Goal: Task Accomplishment & Management: Use online tool/utility

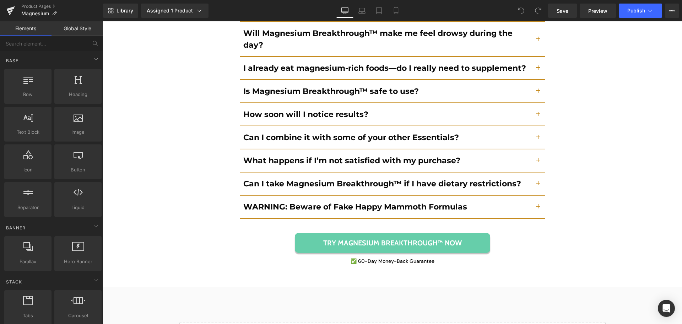
scroll to position [5243, 0]
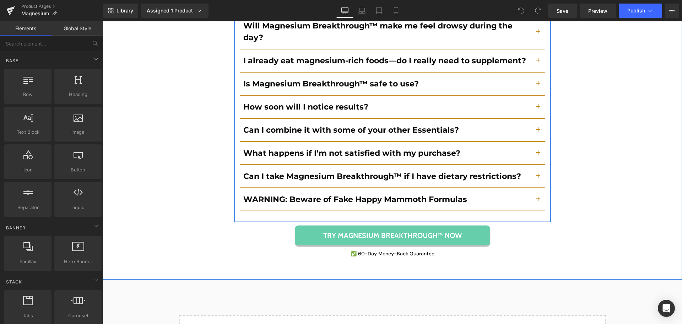
click at [536, 188] on button "button" at bounding box center [538, 199] width 14 height 22
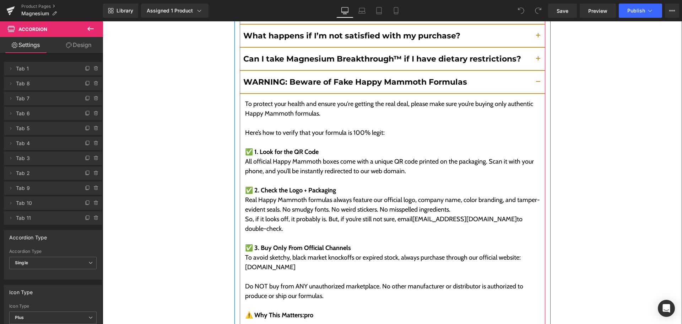
scroll to position [5311, 0]
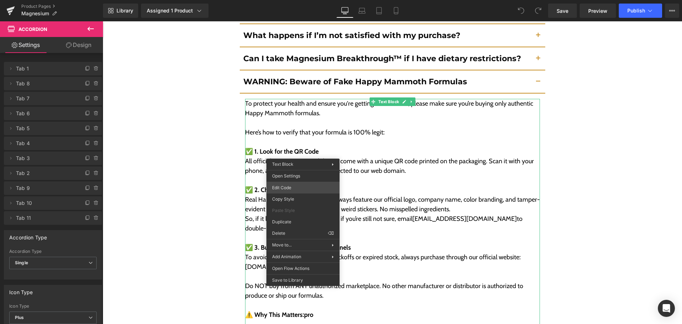
click at [301, 0] on div "You are previewing how the will restyle your page. You can not edit Elements in…" at bounding box center [341, 0] width 682 height 0
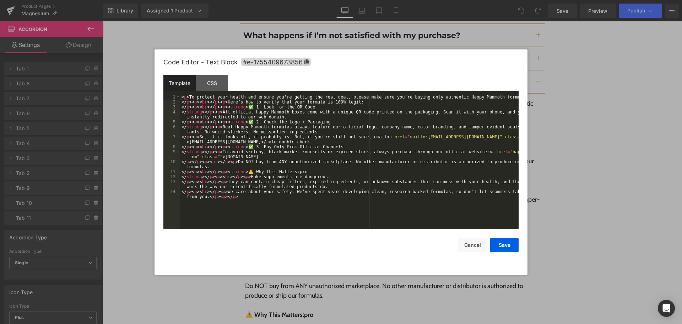
click at [310, 167] on div "< p > To protect your health and ensure you're getting the real deal, please ma…" at bounding box center [349, 169] width 339 height 149
click at [507, 246] on button "Save" at bounding box center [505, 245] width 28 height 14
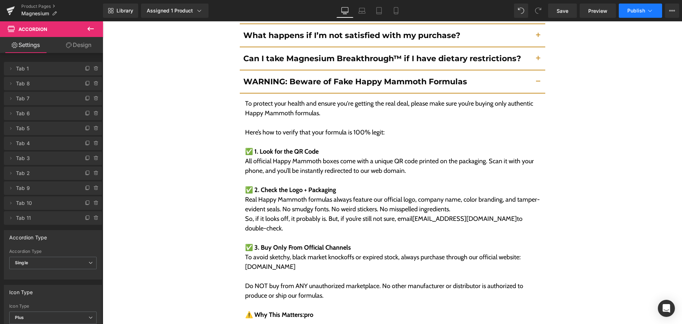
click at [628, 13] on span "Publish" at bounding box center [637, 11] width 18 height 6
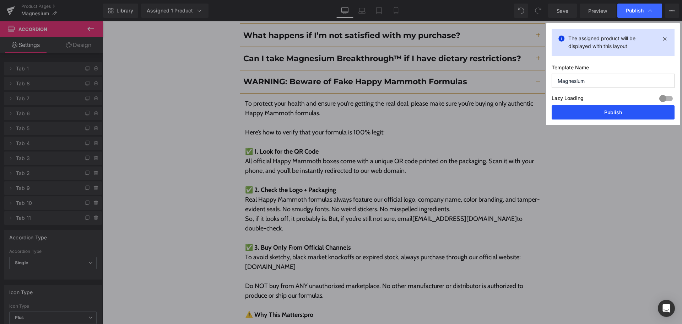
click at [587, 110] on button "Publish" at bounding box center [613, 112] width 123 height 14
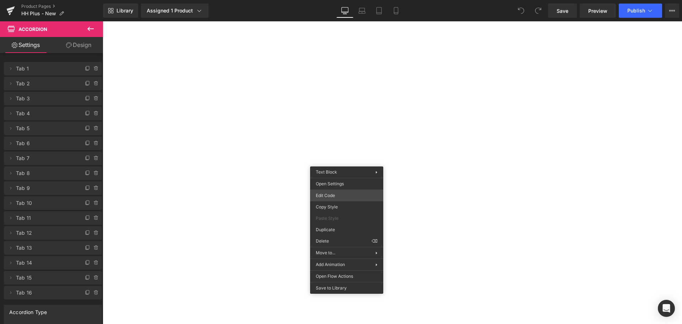
click at [344, 0] on div "You are previewing how the will restyle your page. You can not edit Elements in…" at bounding box center [341, 0] width 682 height 0
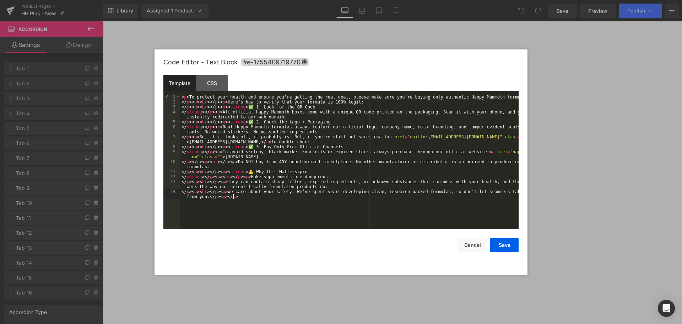
click at [351, 207] on div "< p > To protect your health and ensure you're getting the real deal, please ma…" at bounding box center [349, 169] width 339 height 149
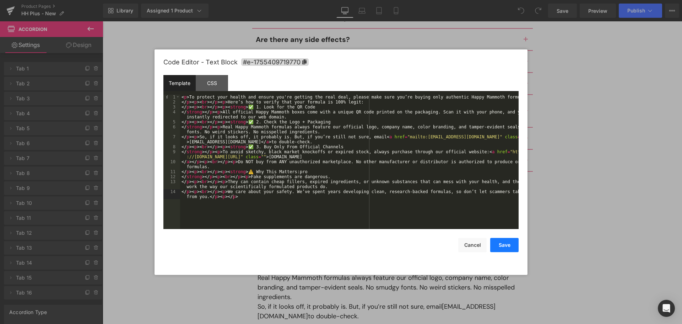
click at [499, 245] on button "Save" at bounding box center [505, 245] width 28 height 14
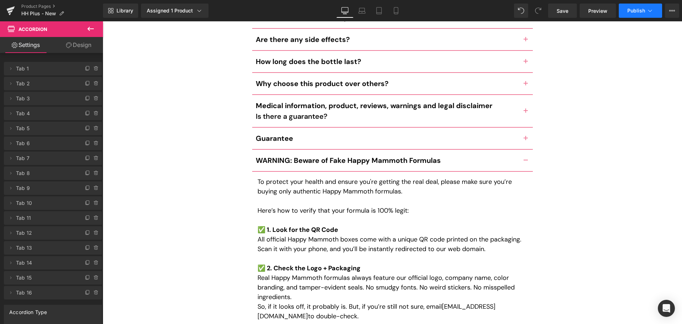
click at [627, 15] on button "Publish" at bounding box center [640, 11] width 43 height 14
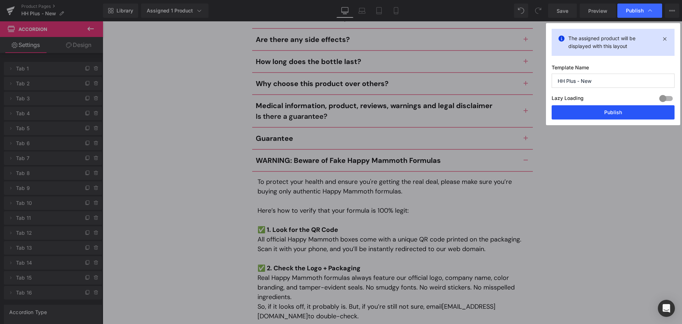
click at [602, 119] on button "Publish" at bounding box center [613, 112] width 123 height 14
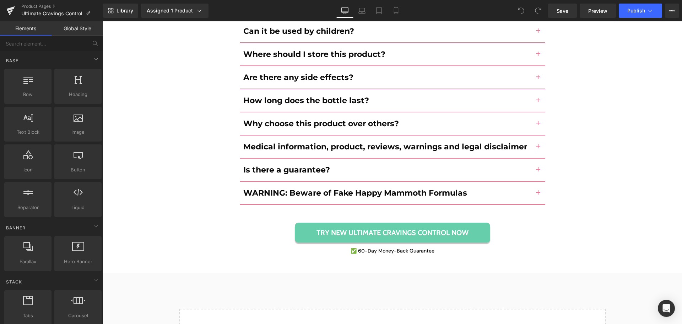
scroll to position [3450, 0]
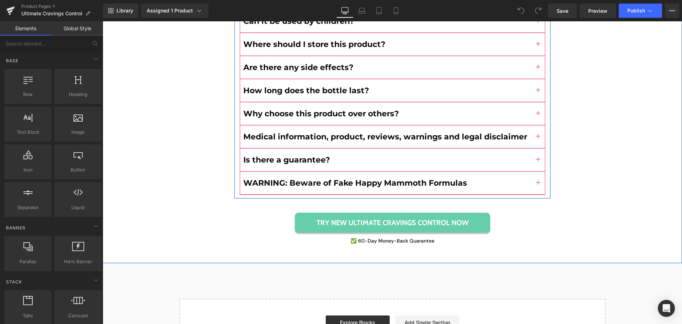
click at [539, 185] on span "button" at bounding box center [539, 185] width 0 height 0
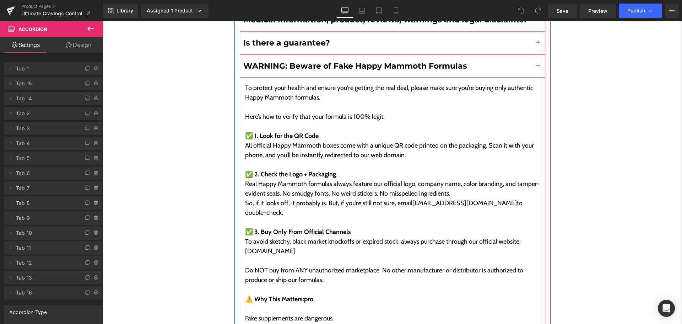
scroll to position [3537, 0]
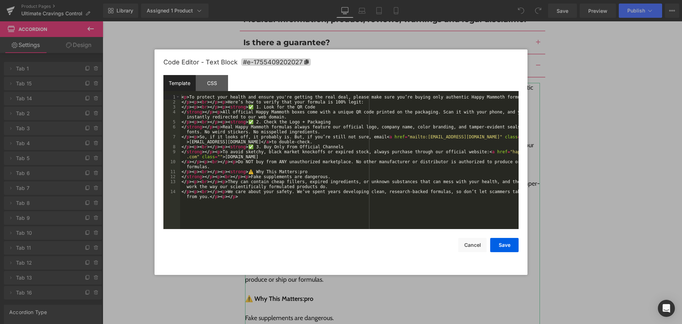
click at [286, 0] on div "You are previewing how the will restyle your page. You can not edit Elements in…" at bounding box center [341, 0] width 682 height 0
click at [324, 210] on div "< p > To protect your health and ensure you're getting the real deal, please ma…" at bounding box center [349, 169] width 339 height 149
click at [505, 243] on button "Save" at bounding box center [505, 245] width 28 height 14
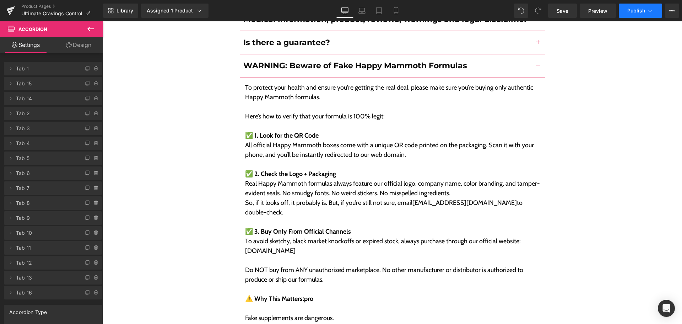
click at [630, 14] on button "Publish" at bounding box center [640, 11] width 43 height 14
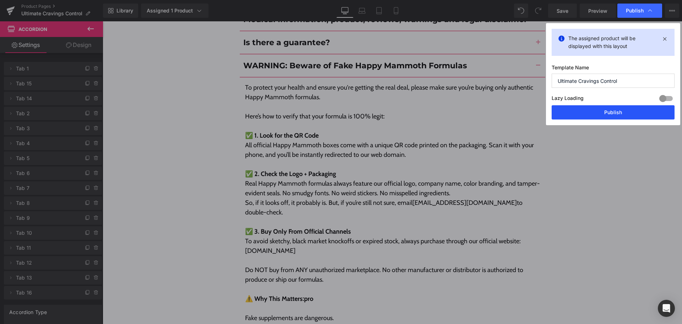
click at [621, 111] on button "Publish" at bounding box center [613, 112] width 123 height 14
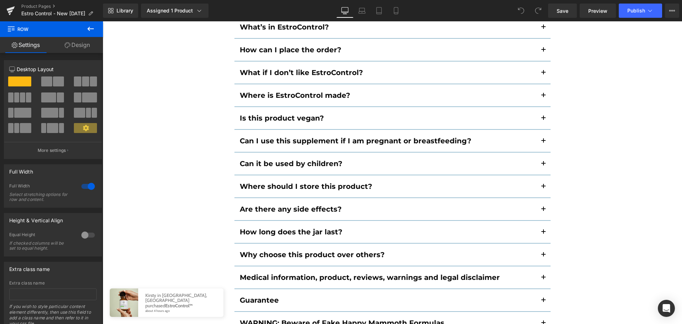
scroll to position [4903, 0]
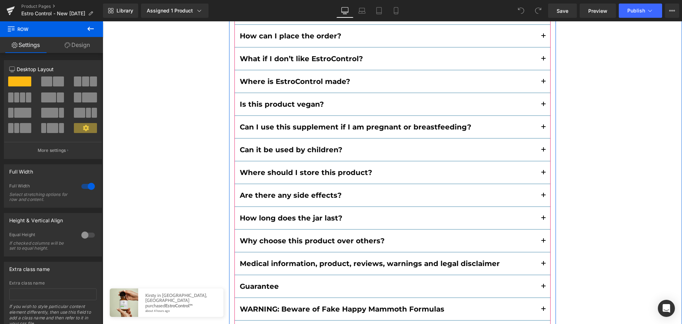
click at [541, 298] on button "button" at bounding box center [544, 309] width 14 height 22
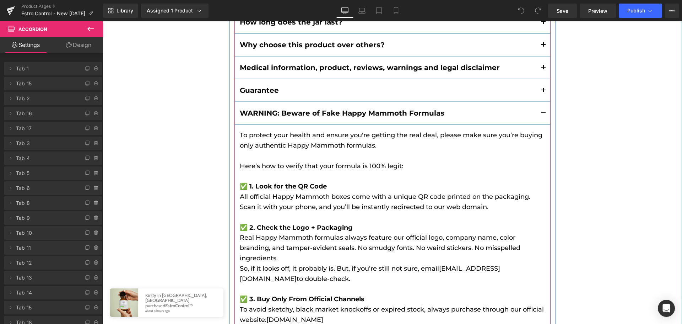
scroll to position [4985, 0]
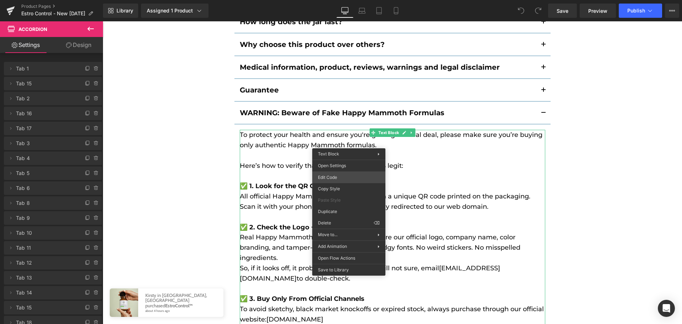
click at [347, 0] on div "You are previewing how the will restyle your page. You can not edit Elements in…" at bounding box center [341, 0] width 682 height 0
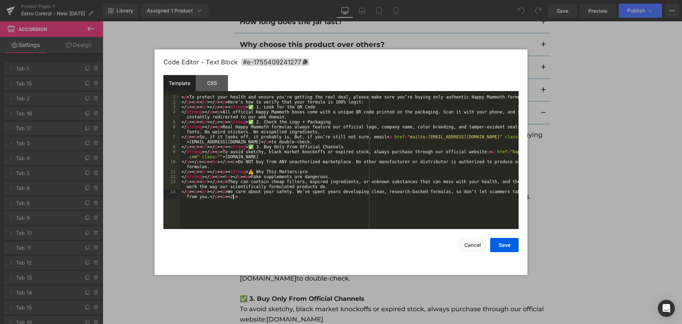
click at [364, 204] on div "< p > To protect your health and ensure you're getting the real deal, please ma…" at bounding box center [349, 169] width 339 height 149
click at [513, 244] on button "Save" at bounding box center [505, 245] width 28 height 14
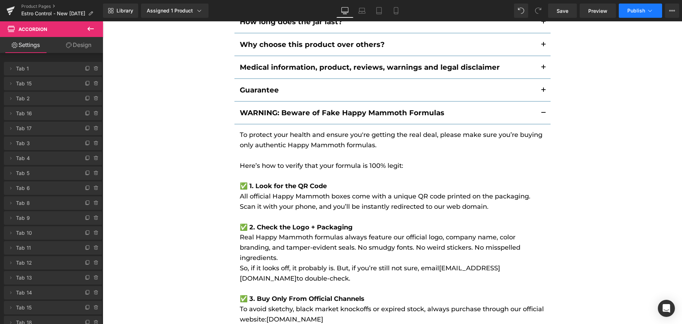
click at [635, 14] on button "Publish" at bounding box center [640, 11] width 43 height 14
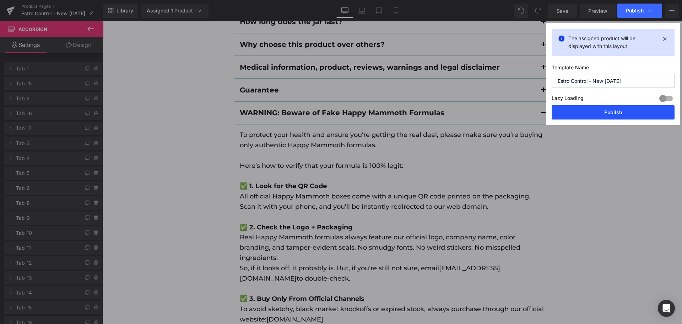
click at [622, 113] on button "Publish" at bounding box center [613, 112] width 123 height 14
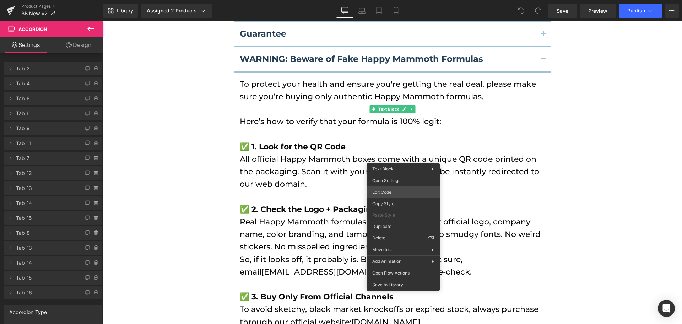
click at [396, 0] on div "You are previewing how the will restyle your page. You can not edit Elements in…" at bounding box center [341, 0] width 682 height 0
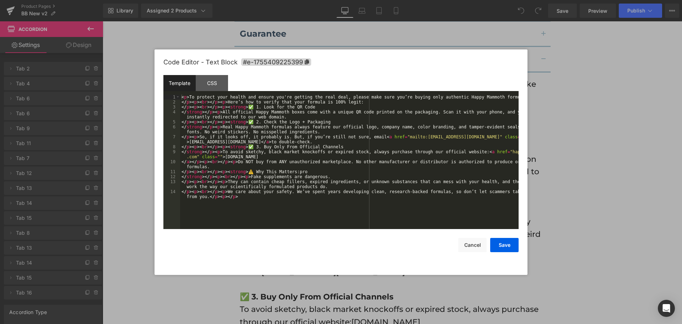
click at [370, 171] on div "< p > To protect your health and ensure you're getting the real deal, please ma…" at bounding box center [349, 169] width 339 height 149
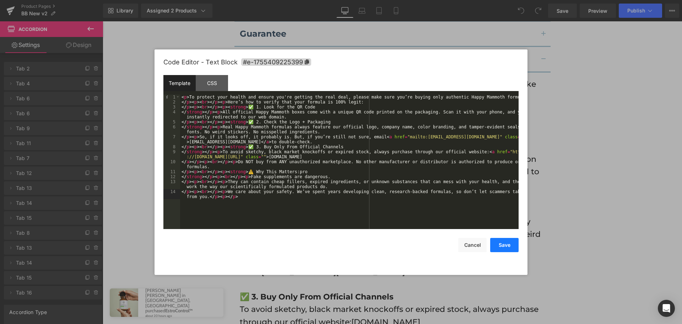
click at [505, 248] on button "Save" at bounding box center [505, 245] width 28 height 14
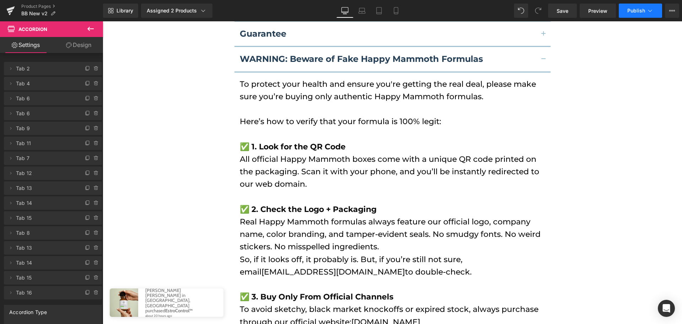
click at [634, 12] on span "Publish" at bounding box center [637, 11] width 18 height 6
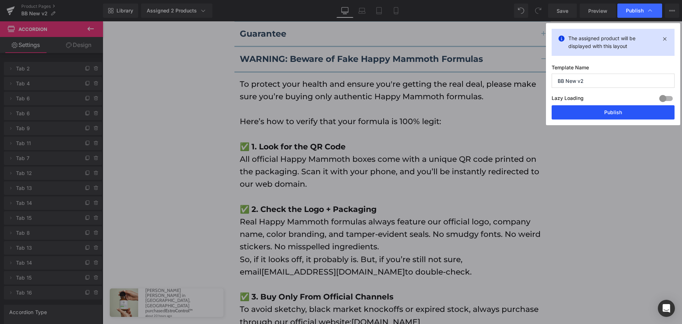
click at [616, 107] on button "Publish" at bounding box center [613, 112] width 123 height 14
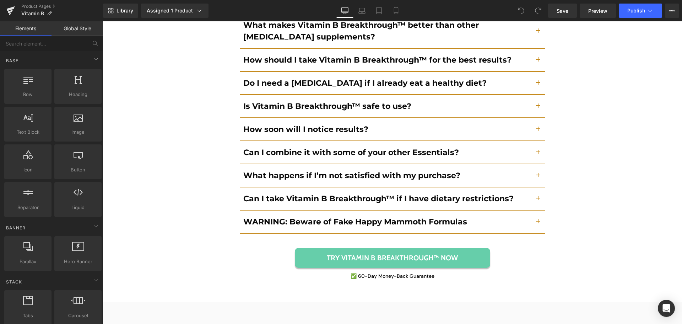
scroll to position [5441, 0]
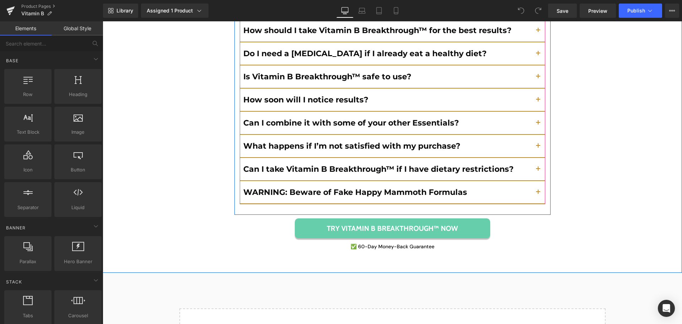
click at [539, 181] on button "button" at bounding box center [538, 192] width 14 height 22
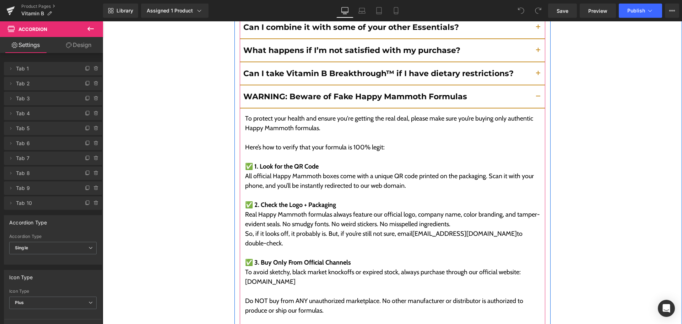
scroll to position [5488, 0]
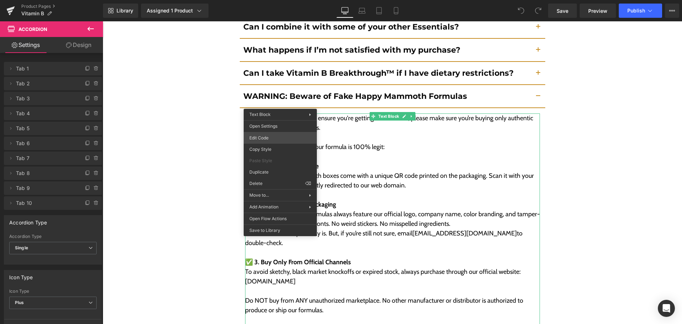
click at [274, 0] on div "You are previewing how the will restyle your page. You can not edit Elements in…" at bounding box center [341, 0] width 682 height 0
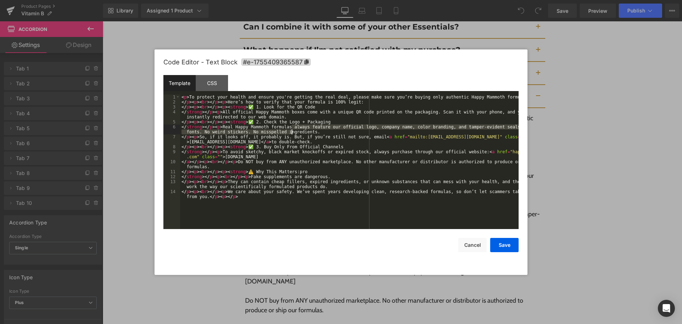
click at [293, 129] on div "< p > To protect your health and ensure you're getting the real deal, please ma…" at bounding box center [349, 169] width 339 height 149
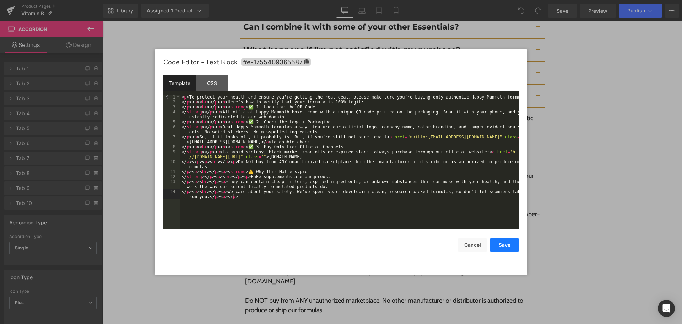
click at [497, 241] on button "Save" at bounding box center [505, 245] width 28 height 14
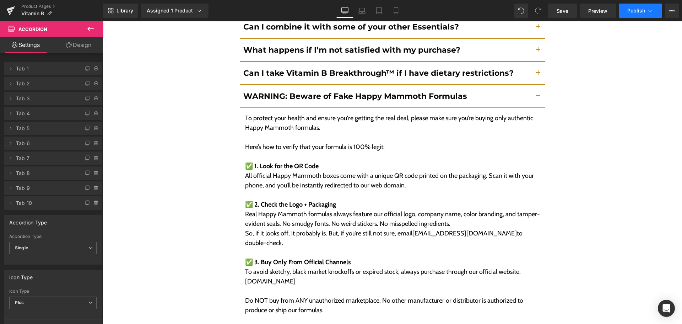
click at [629, 10] on span "Publish" at bounding box center [637, 11] width 18 height 6
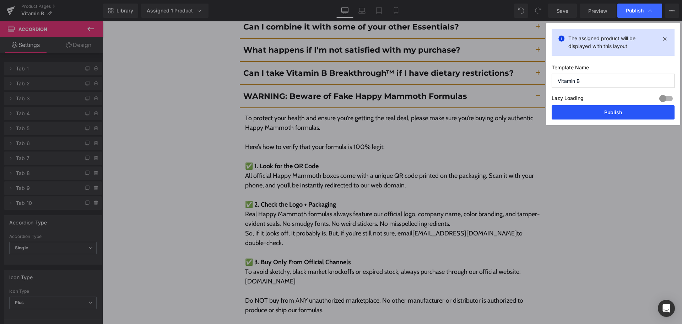
click at [631, 112] on button "Publish" at bounding box center [613, 112] width 123 height 14
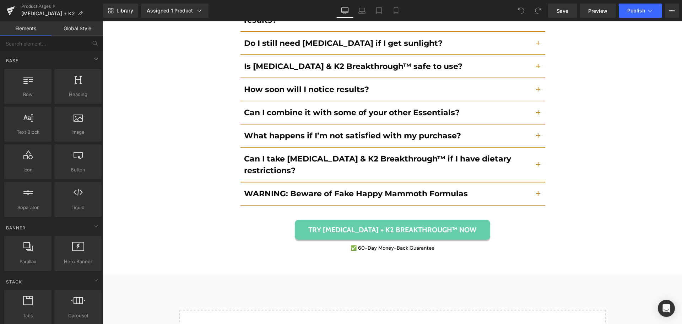
scroll to position [5067, 0]
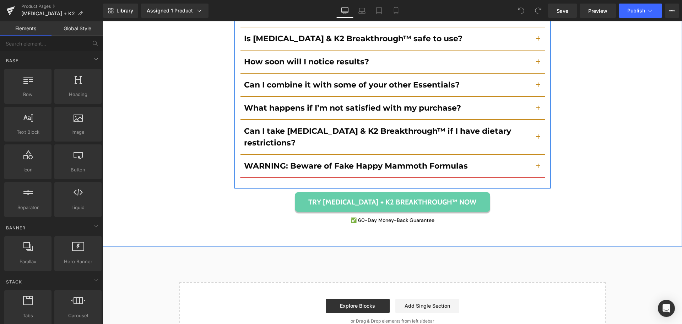
click at [538, 155] on button "button" at bounding box center [538, 166] width 14 height 22
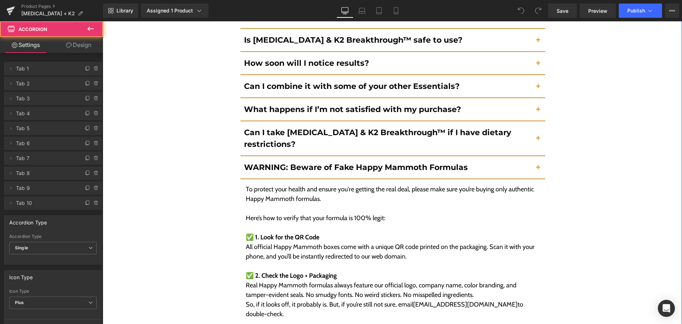
scroll to position [5025, 0]
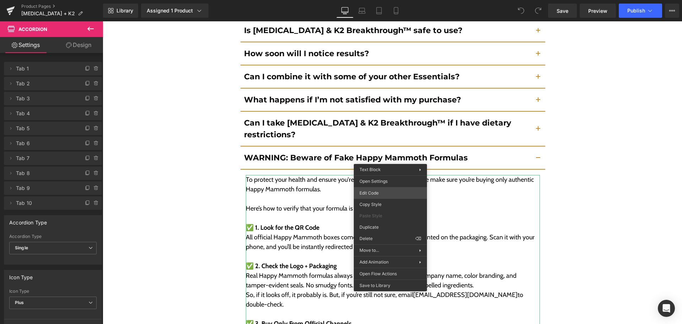
click at [379, 0] on div "You are previewing how the will restyle your page. You can not edit Elements in…" at bounding box center [341, 0] width 682 height 0
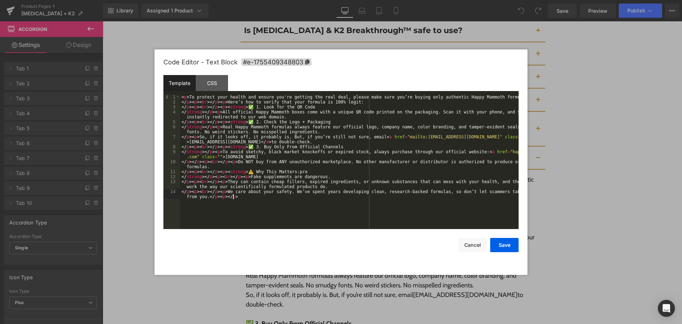
click at [382, 199] on div "< p > To protect your health and ensure you're getting the real deal, please ma…" at bounding box center [349, 169] width 339 height 149
click at [502, 245] on button "Save" at bounding box center [505, 245] width 28 height 14
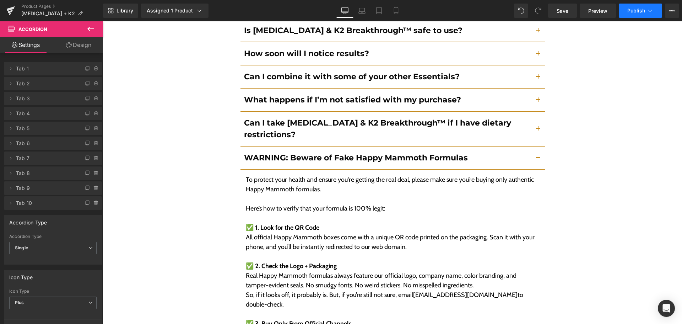
click at [627, 12] on button "Publish" at bounding box center [640, 11] width 43 height 14
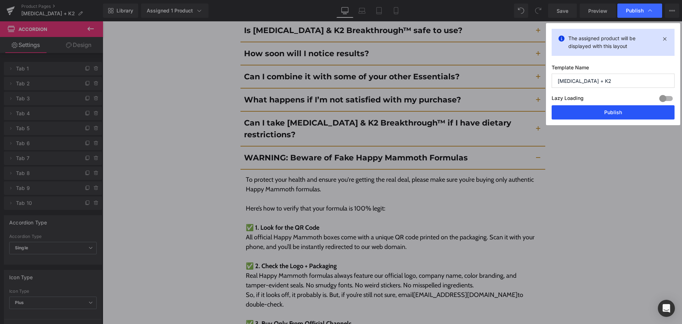
click at [593, 117] on button "Publish" at bounding box center [613, 112] width 123 height 14
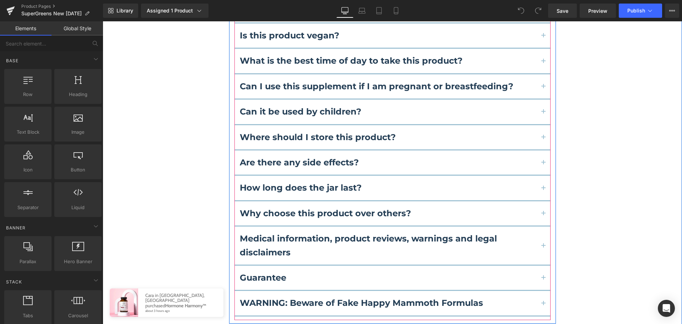
scroll to position [5020, 0]
click at [540, 290] on button "button" at bounding box center [544, 302] width 14 height 24
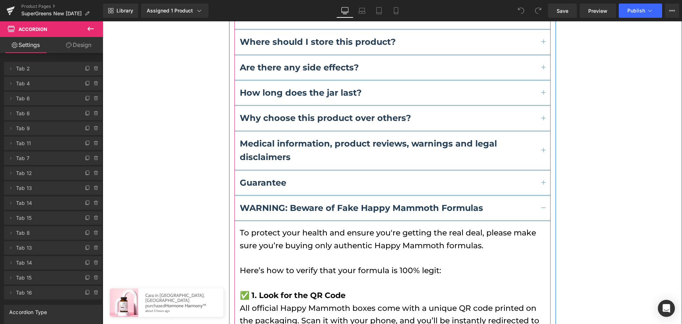
scroll to position [5079, 0]
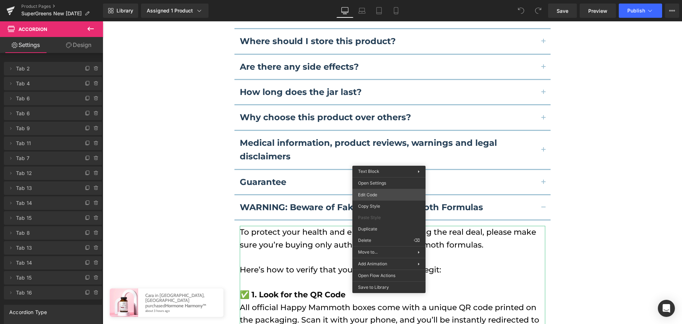
click at [396, 0] on div "You are previewing how the will restyle your page. You can not edit Elements in…" at bounding box center [341, 0] width 682 height 0
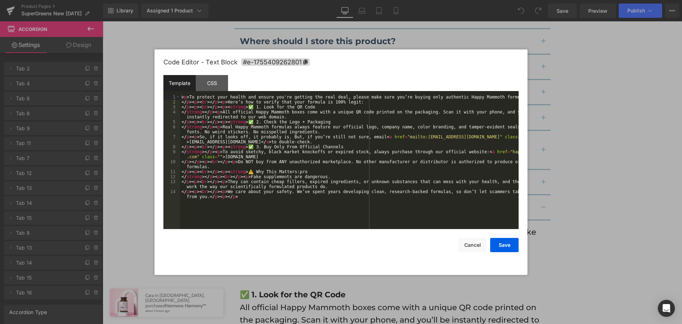
click at [397, 199] on div "< p > To protect your health and ensure you're getting the real deal, please ma…" at bounding box center [349, 169] width 339 height 149
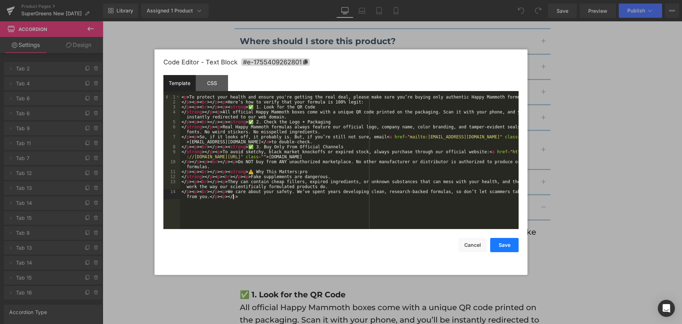
click at [502, 244] on button "Save" at bounding box center [505, 245] width 28 height 14
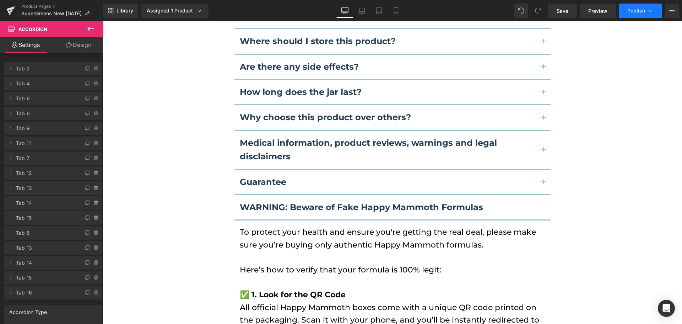
click at [640, 14] on button "Publish" at bounding box center [640, 11] width 43 height 14
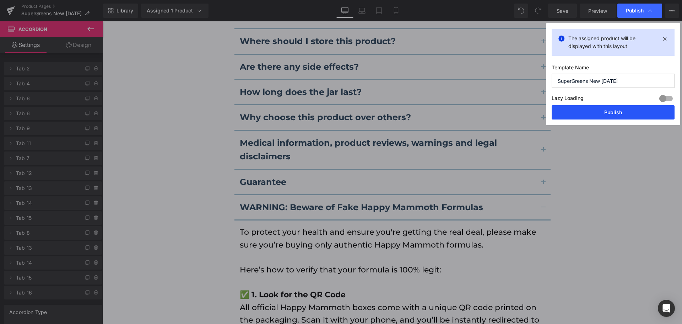
click at [632, 116] on button "Publish" at bounding box center [613, 112] width 123 height 14
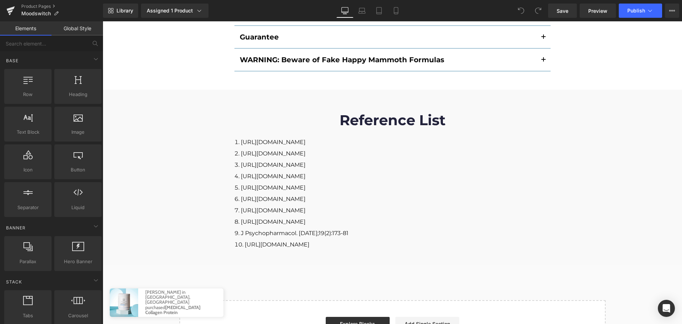
scroll to position [4117, 0]
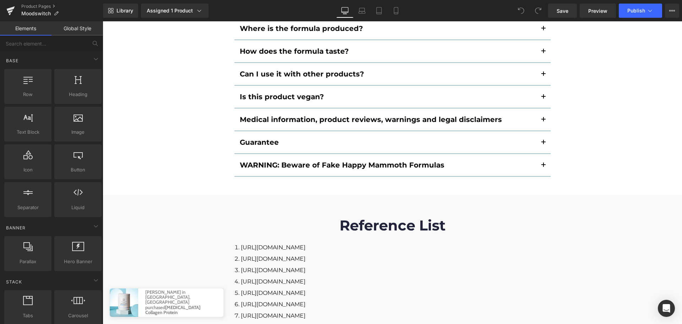
drag, startPoint x: 538, startPoint y: 135, endPoint x: 530, endPoint y: 117, distance: 20.2
click at [538, 154] on button "button" at bounding box center [544, 165] width 14 height 22
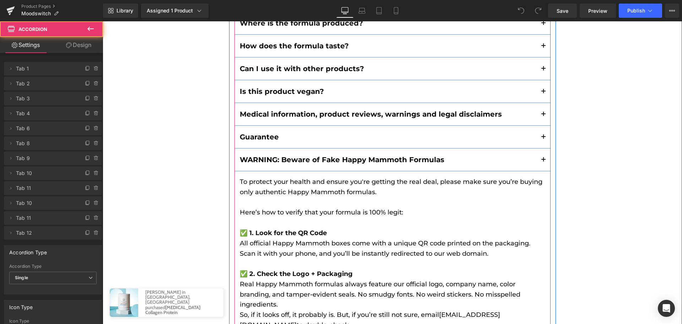
scroll to position [4074, 0]
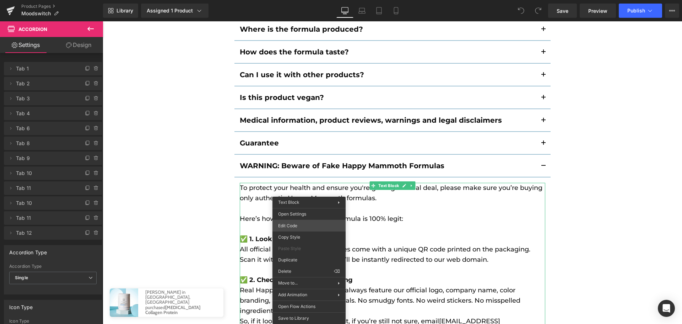
click at [317, 0] on div "You are previewing how the will restyle your page. You can not edit Elements in…" at bounding box center [341, 0] width 682 height 0
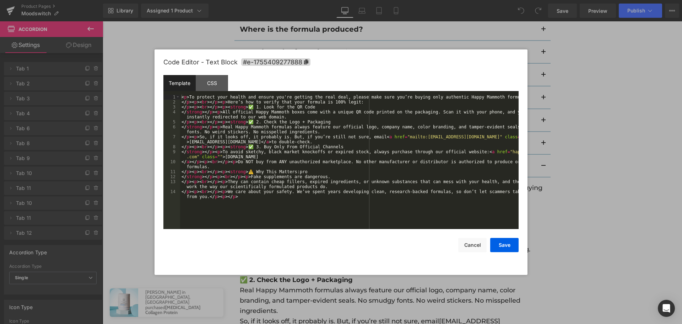
click at [336, 209] on div "< p > To protect your health and ensure you're getting the real deal, please ma…" at bounding box center [349, 169] width 339 height 149
click at [497, 244] on button "Save" at bounding box center [505, 245] width 28 height 14
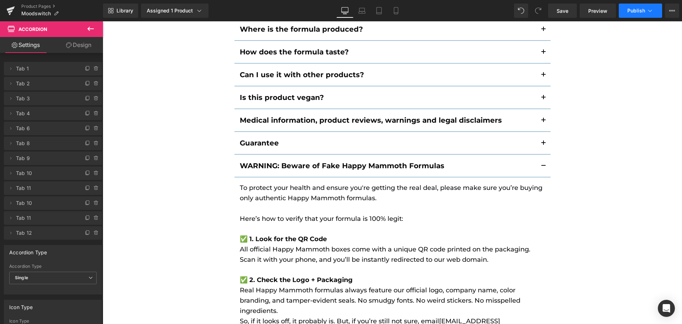
click at [633, 16] on button "Publish" at bounding box center [640, 11] width 43 height 14
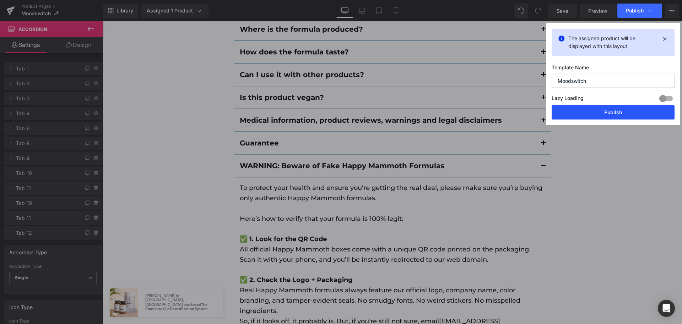
click at [622, 108] on button "Publish" at bounding box center [613, 112] width 123 height 14
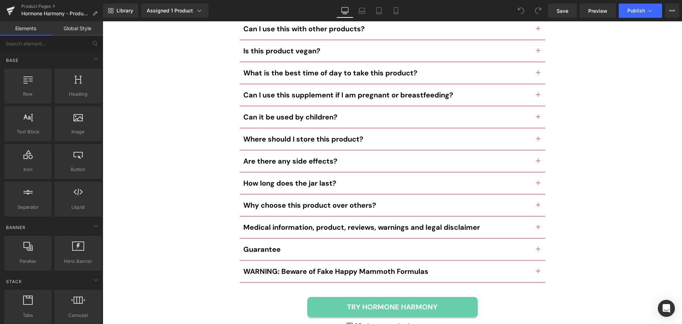
scroll to position [3365, 0]
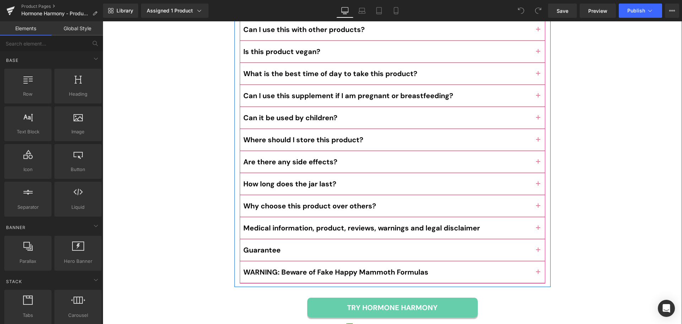
click at [536, 261] on button "button" at bounding box center [538, 271] width 14 height 21
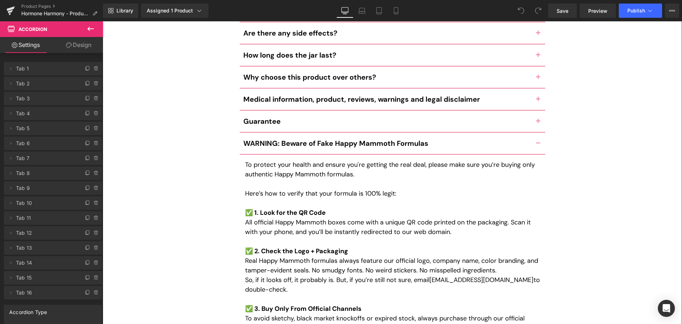
scroll to position [3463, 0]
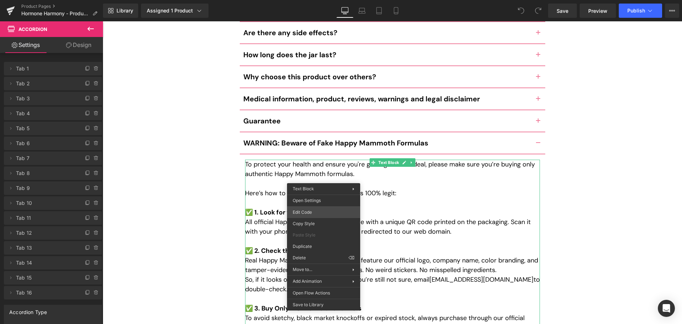
click at [312, 0] on div "You are previewing how the will restyle your page. You can not edit Elements in…" at bounding box center [341, 0] width 682 height 0
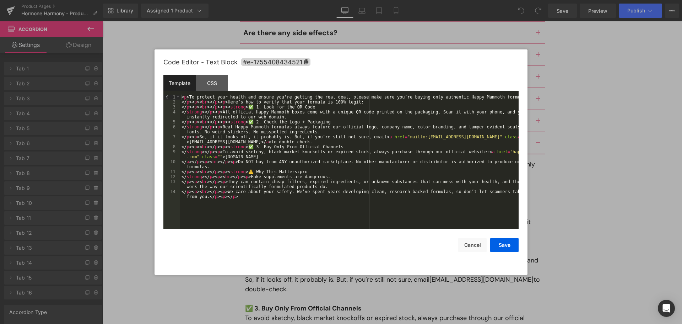
click at [487, 150] on div "< p > To protect your health and ensure you're getting the real deal, please ma…" at bounding box center [349, 169] width 339 height 149
click at [196, 157] on div "< p > To protect your health and ensure you're getting the real deal, please ma…" at bounding box center [349, 169] width 339 height 149
click at [374, 210] on div "< p > To protect your health and ensure you're getting the real deal, please ma…" at bounding box center [349, 169] width 339 height 149
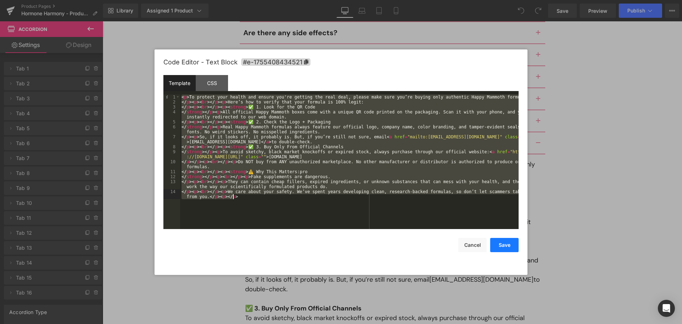
drag, startPoint x: 494, startPoint y: 241, endPoint x: 500, endPoint y: 237, distance: 6.2
click at [496, 240] on button "Save" at bounding box center [505, 245] width 28 height 14
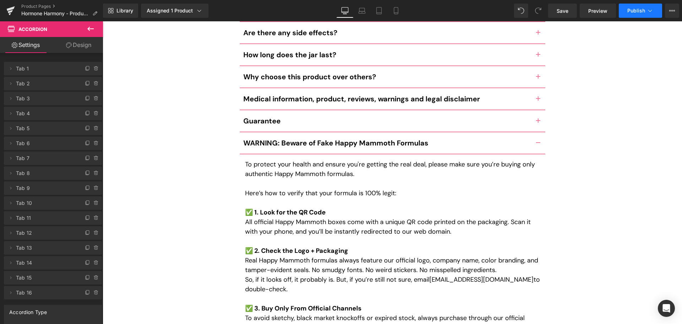
click at [631, 11] on span "Publish" at bounding box center [637, 11] width 18 height 6
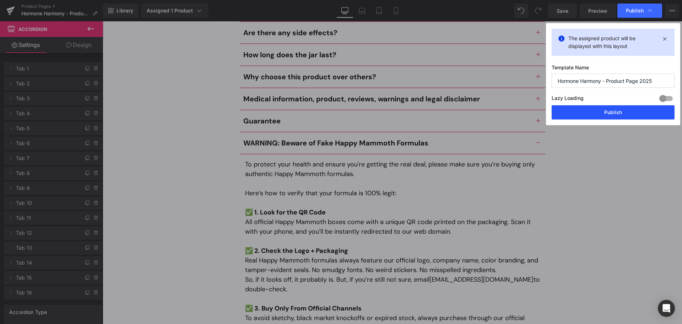
click at [611, 118] on button "Publish" at bounding box center [613, 112] width 123 height 14
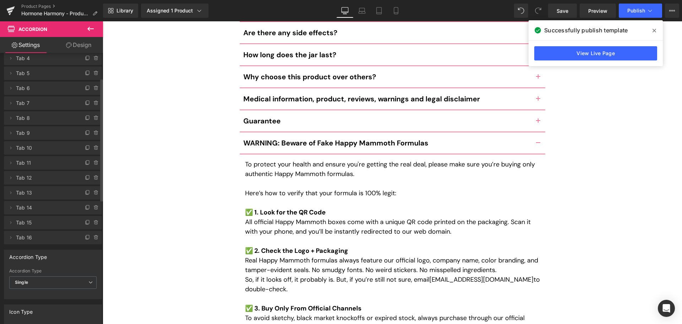
scroll to position [77, 0]
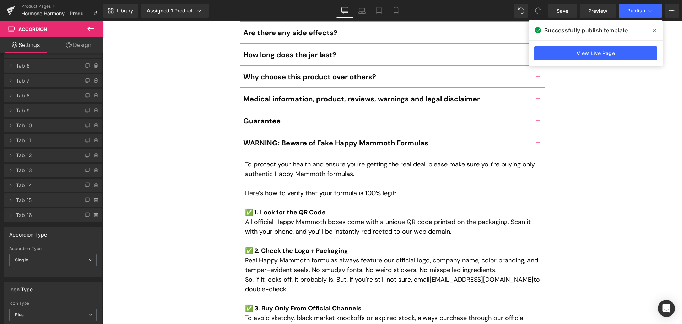
drag, startPoint x: 550, startPoint y: 7, endPoint x: 656, endPoint y: 26, distance: 107.5
click at [656, 26] on span at bounding box center [654, 30] width 11 height 11
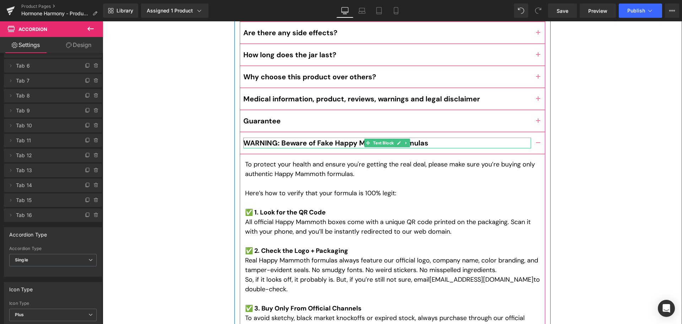
click at [313, 138] on b "WARNING: Beware of Fake Happy Mammoth Formulas" at bounding box center [335, 142] width 185 height 9
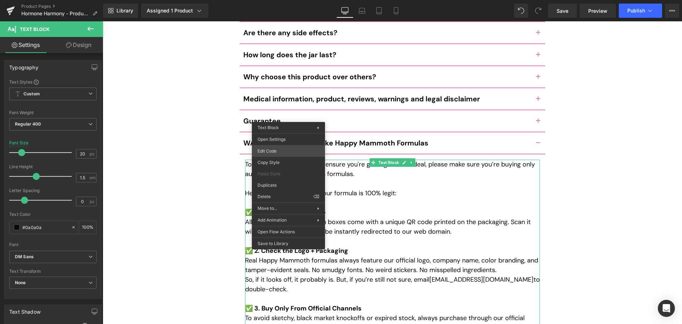
click at [285, 0] on div "You are previewing how the will restyle your page. You can not edit Elements in…" at bounding box center [341, 0] width 682 height 0
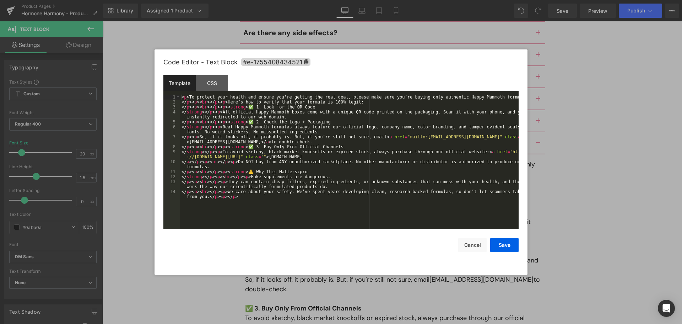
click at [284, 150] on div "< p > To protect your health and ensure you're getting the real deal, please ma…" at bounding box center [349, 169] width 339 height 149
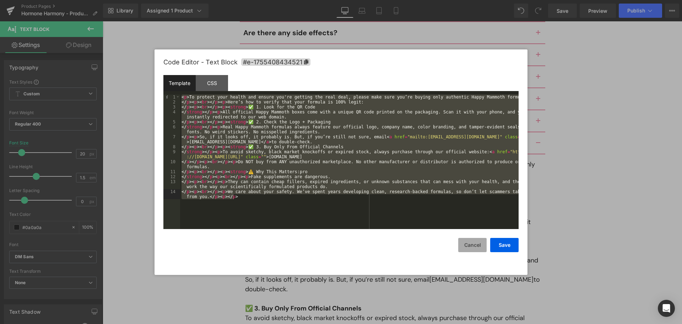
click at [470, 241] on button "Cancel" at bounding box center [473, 245] width 28 height 14
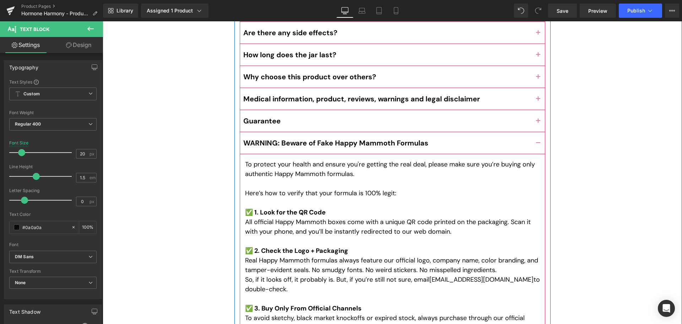
click at [536, 110] on button "button" at bounding box center [538, 120] width 14 height 21
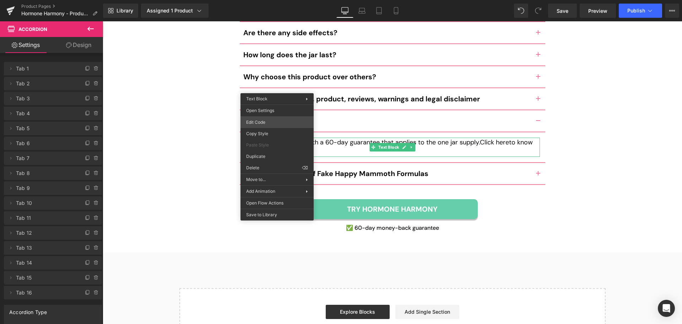
click at [267, 0] on div "You are previewing how the will restyle your page. You can not edit Elements in…" at bounding box center [341, 0] width 682 height 0
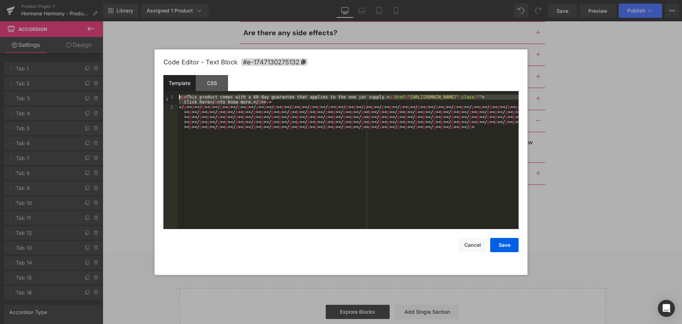
drag, startPoint x: 268, startPoint y: 100, endPoint x: 164, endPoint y: 93, distance: 104.0
click at [164, 93] on div "Template CSS 1 2 < p > This product comes with a 60-day guarantee that applies …" at bounding box center [341, 152] width 355 height 154
drag, startPoint x: 476, startPoint y: 243, endPoint x: 473, endPoint y: 240, distance: 4.1
click at [476, 242] on button "Cancel" at bounding box center [473, 245] width 28 height 14
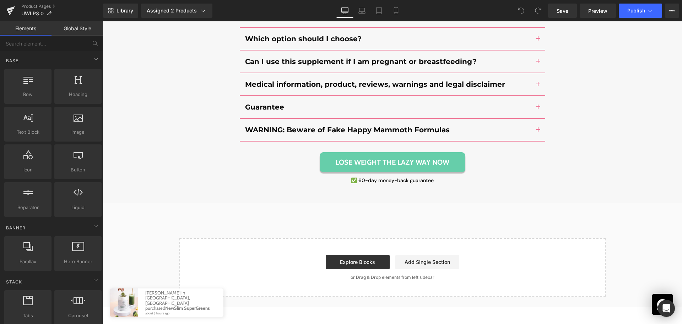
scroll to position [6924, 0]
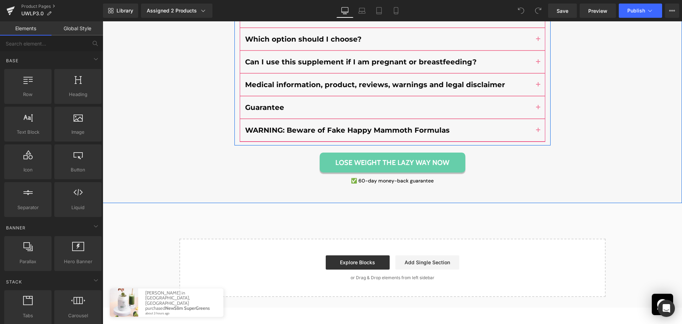
click at [534, 119] on button "button" at bounding box center [538, 130] width 14 height 22
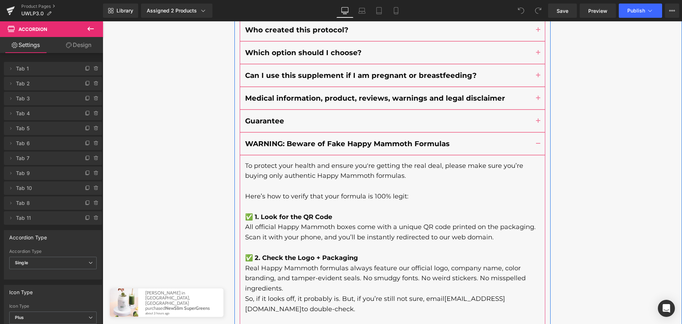
scroll to position [6367, 0]
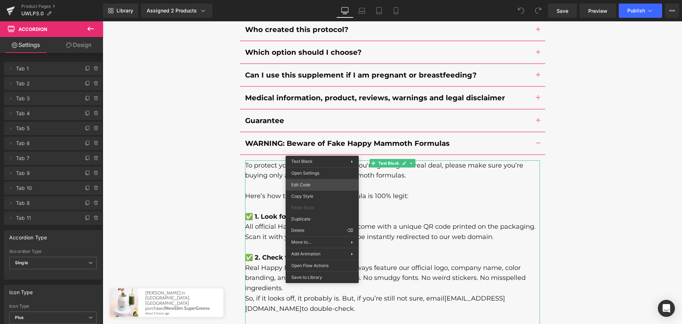
click at [331, 0] on div "You are previewing how the will restyle your page. You can not edit Elements in…" at bounding box center [341, 0] width 682 height 0
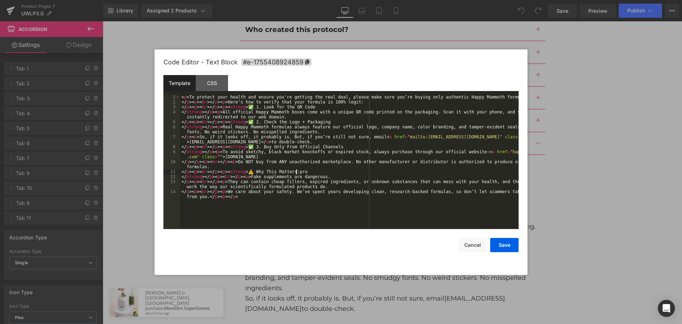
click at [343, 171] on div "< p > To protect your health and ensure you're getting the real deal, please ma…" at bounding box center [349, 169] width 339 height 149
drag, startPoint x: 514, startPoint y: 249, endPoint x: 492, endPoint y: 28, distance: 221.4
click at [514, 249] on button "Save" at bounding box center [505, 245] width 28 height 14
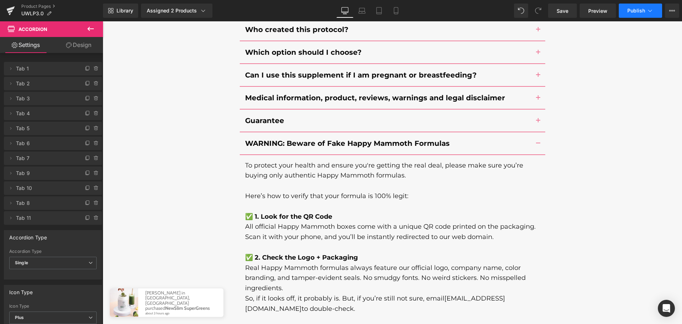
click at [633, 12] on span "Publish" at bounding box center [637, 11] width 18 height 6
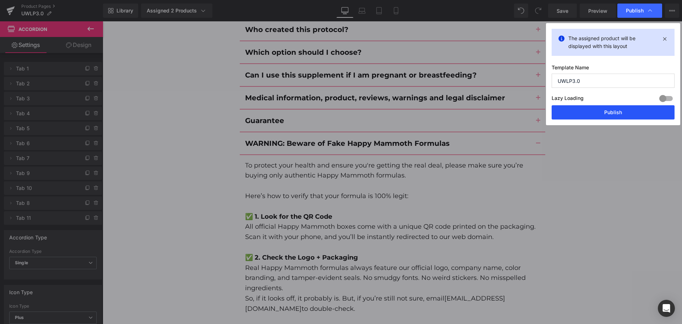
click at [610, 108] on button "Publish" at bounding box center [613, 112] width 123 height 14
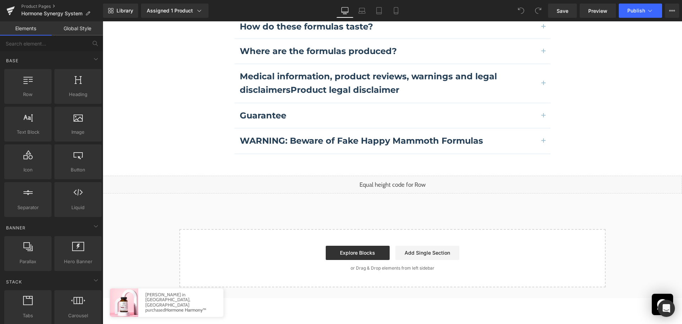
scroll to position [2216, 0]
click at [542, 129] on button "button" at bounding box center [544, 141] width 14 height 24
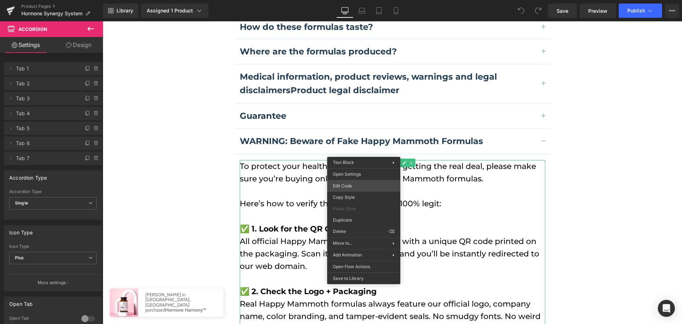
click at [362, 0] on div "You are previewing how the will restyle your page. You can not edit Elements in…" at bounding box center [341, 0] width 682 height 0
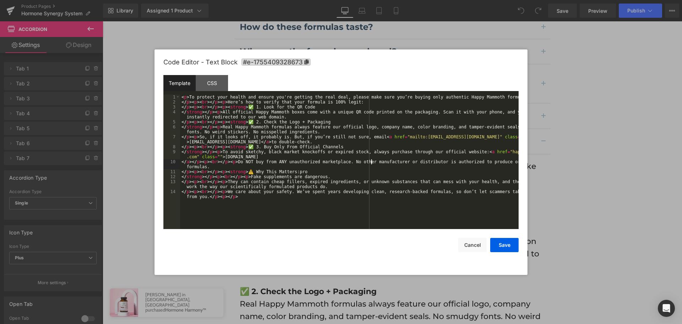
click at [371, 161] on div "< p > To protect your health and ensure you're getting the real deal, please ma…" at bounding box center [349, 169] width 339 height 149
click at [501, 237] on div "Save Cancel" at bounding box center [341, 240] width 355 height 23
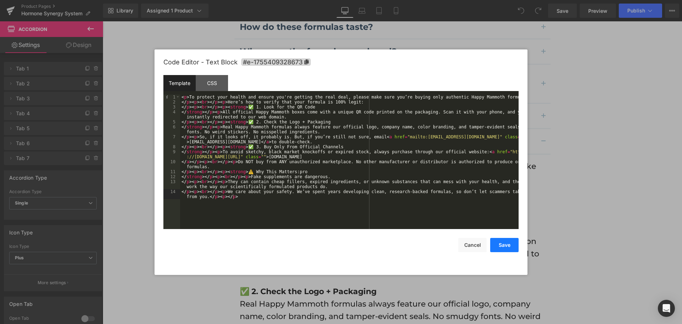
click at [502, 241] on button "Save" at bounding box center [505, 245] width 28 height 14
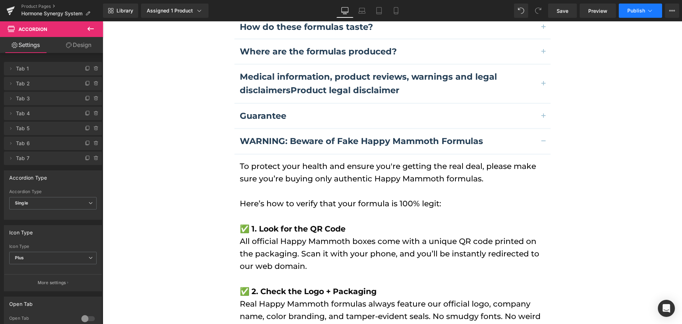
click at [626, 15] on button "Publish" at bounding box center [640, 11] width 43 height 14
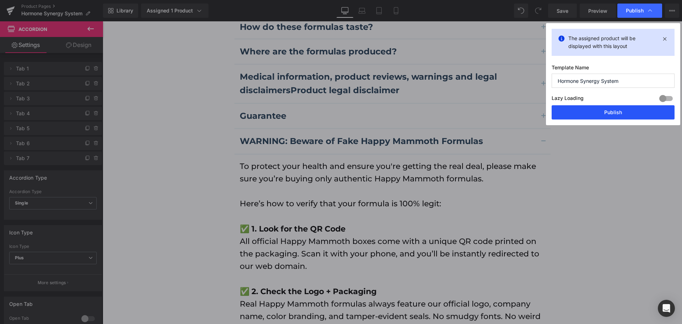
click at [611, 116] on button "Publish" at bounding box center [613, 112] width 123 height 14
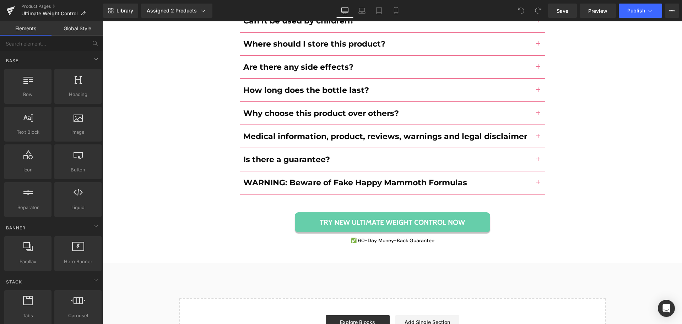
scroll to position [3589, 0]
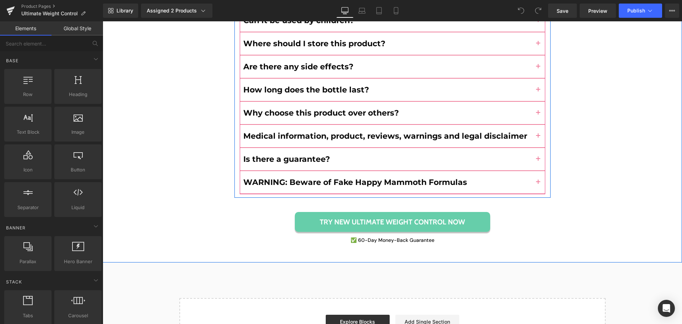
click at [539, 184] on span "button" at bounding box center [539, 184] width 0 height 0
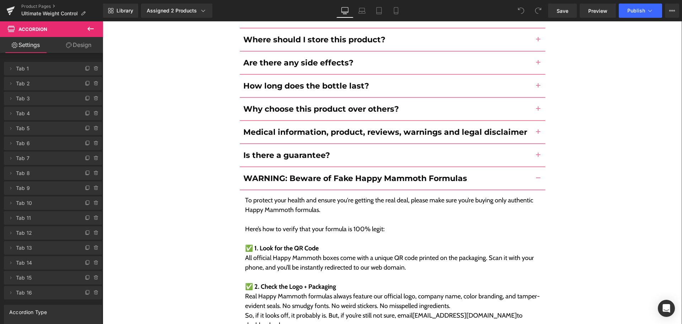
scroll to position [3555, 0]
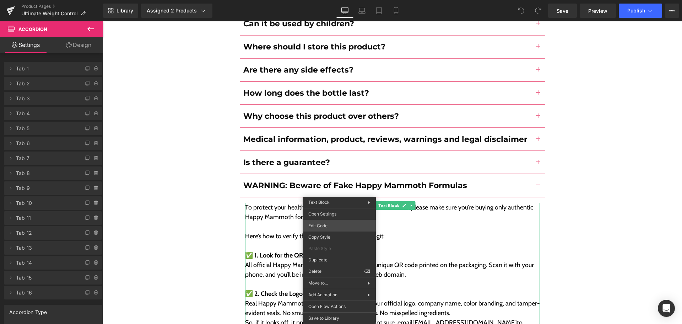
click at [334, 0] on div "You are previewing how the will restyle your page. You can not edit Elements in…" at bounding box center [341, 0] width 682 height 0
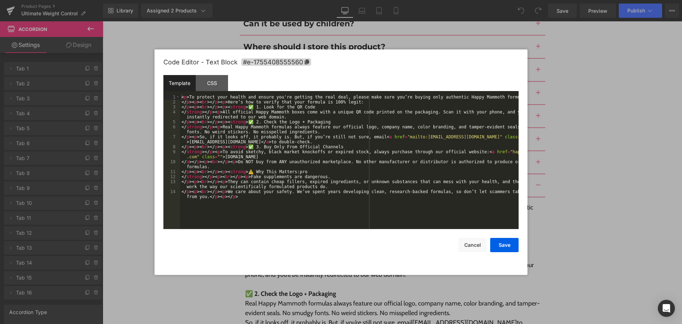
click at [347, 197] on div "< p > To protect your health and ensure you're getting the real deal, please ma…" at bounding box center [349, 169] width 339 height 149
click at [502, 241] on button "Save" at bounding box center [505, 245] width 28 height 14
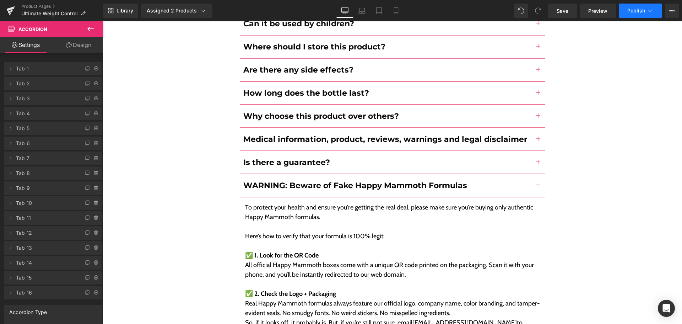
click at [631, 9] on span "Publish" at bounding box center [637, 11] width 18 height 6
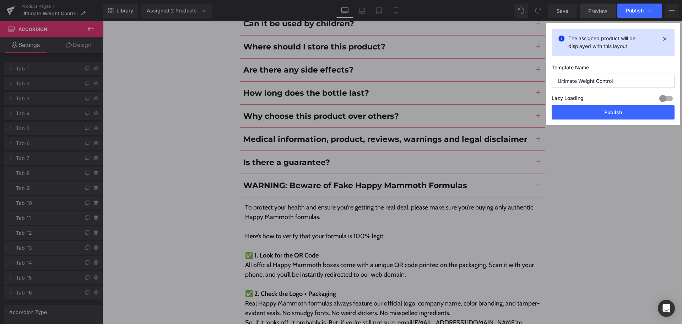
drag, startPoint x: 605, startPoint y: 113, endPoint x: 598, endPoint y: 12, distance: 100.8
click at [605, 112] on button "Publish" at bounding box center [613, 112] width 123 height 14
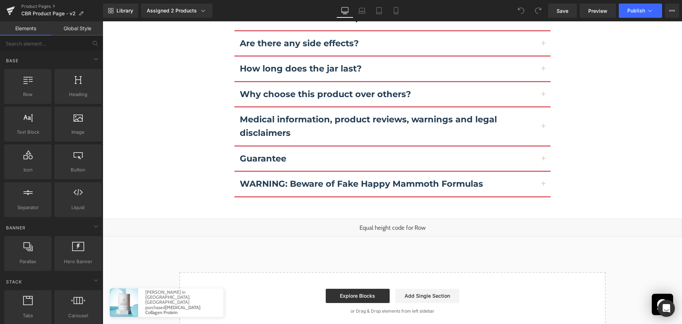
scroll to position [4554, 0]
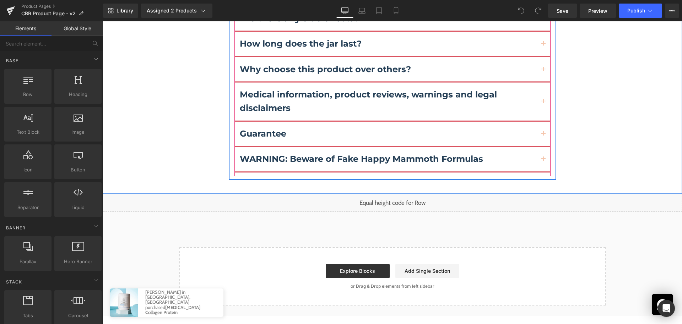
click at [540, 147] on button "button" at bounding box center [544, 159] width 14 height 24
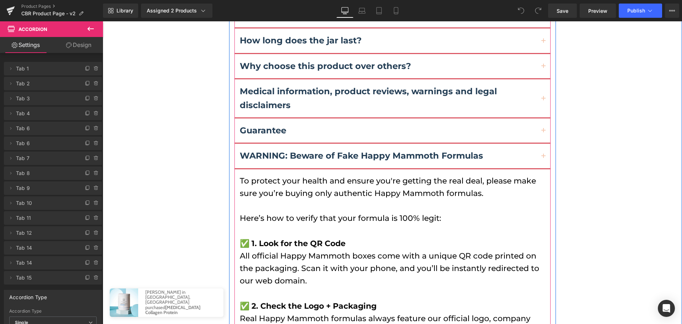
scroll to position [4515, 0]
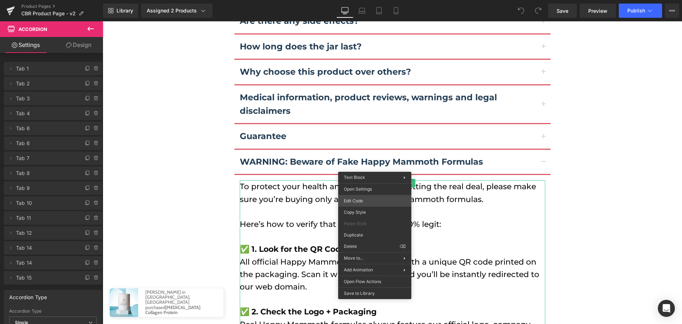
click at [366, 0] on div "You are previewing how the will restyle your page. You can not edit Elements in…" at bounding box center [341, 0] width 682 height 0
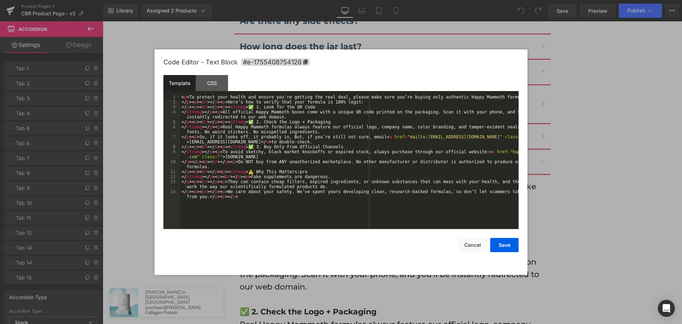
click at [381, 180] on div "< p > To protect your health and ensure you're getting the real deal, please ma…" at bounding box center [349, 169] width 339 height 149
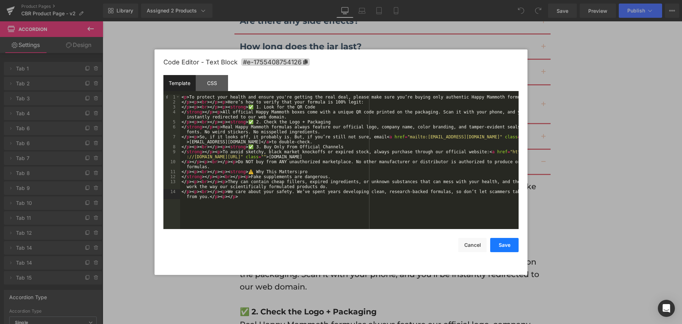
drag, startPoint x: 497, startPoint y: 247, endPoint x: 498, endPoint y: 242, distance: 5.0
click at [498, 246] on button "Save" at bounding box center [505, 245] width 28 height 14
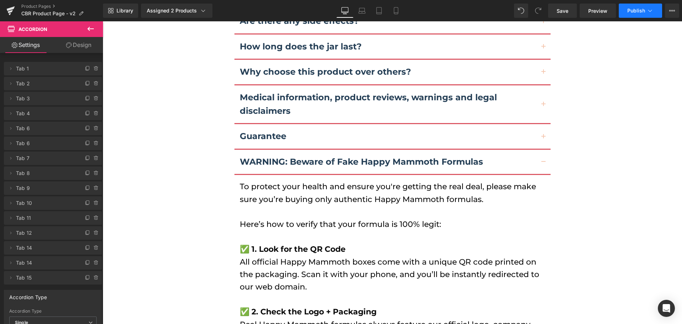
click at [632, 9] on span "Publish" at bounding box center [637, 11] width 18 height 6
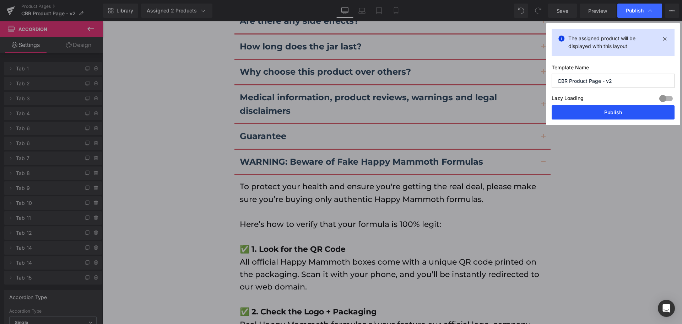
click at [604, 113] on button "Publish" at bounding box center [613, 112] width 123 height 14
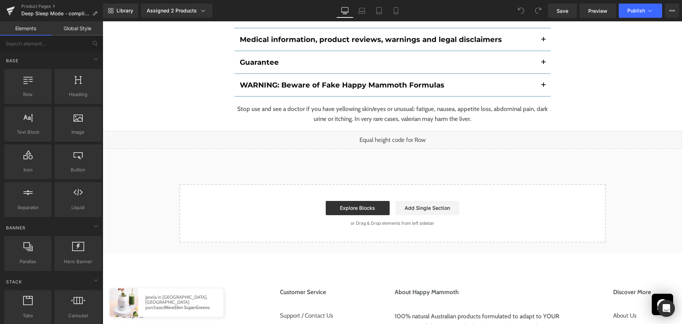
scroll to position [4510, 0]
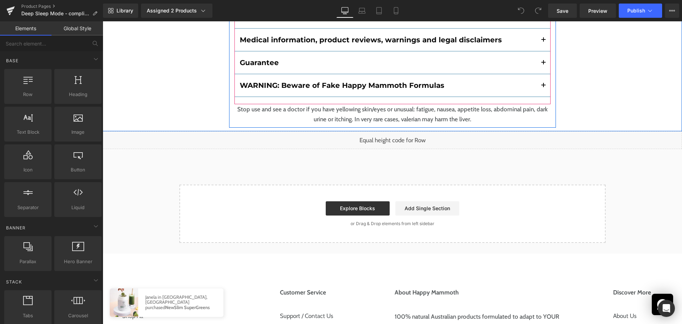
drag, startPoint x: 537, startPoint y: 38, endPoint x: 443, endPoint y: 84, distance: 104.4
click at [537, 74] on button "button" at bounding box center [544, 85] width 14 height 22
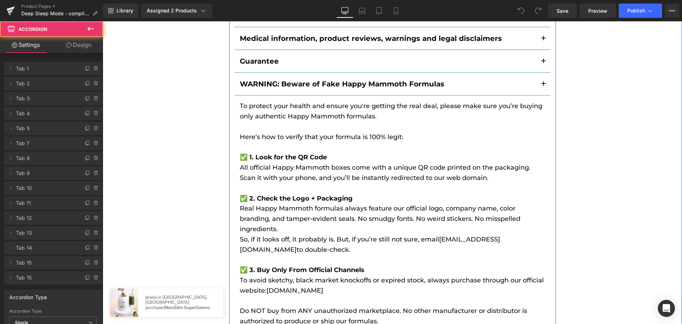
scroll to position [4488, 0]
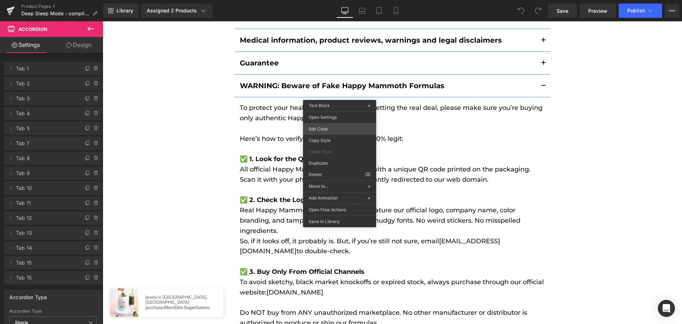
click at [345, 0] on div "You are previewing how the will restyle your page. You can not edit Elements in…" at bounding box center [341, 0] width 682 height 0
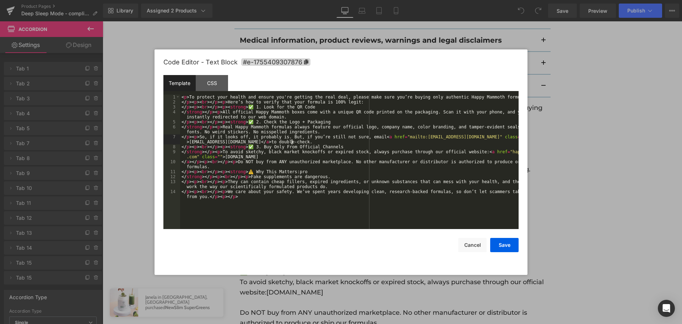
click at [370, 142] on div "< p > To protect your health and ensure you're getting the real deal, please ma…" at bounding box center [349, 169] width 339 height 149
click at [499, 242] on button "Save" at bounding box center [505, 245] width 28 height 14
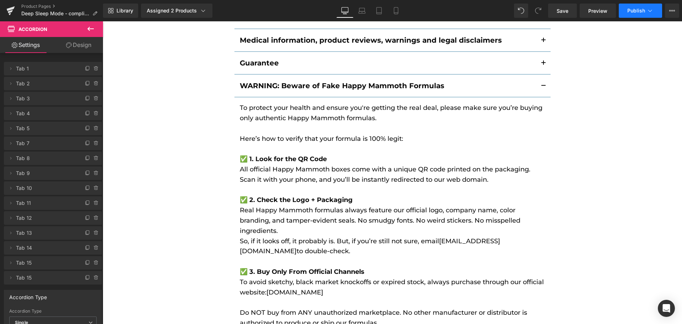
click at [621, 11] on button "Publish" at bounding box center [640, 11] width 43 height 14
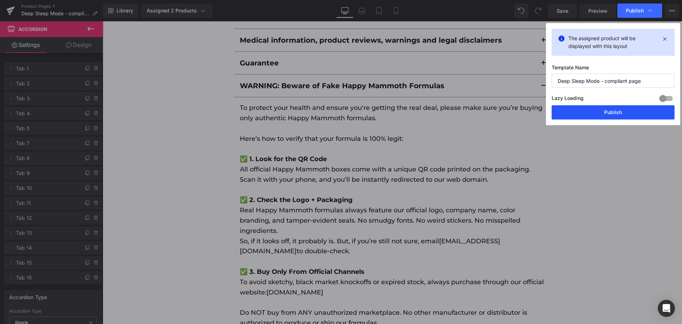
click at [629, 114] on button "Publish" at bounding box center [613, 112] width 123 height 14
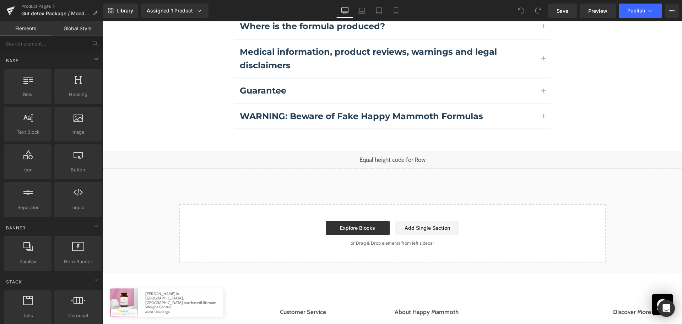
scroll to position [2157, 0]
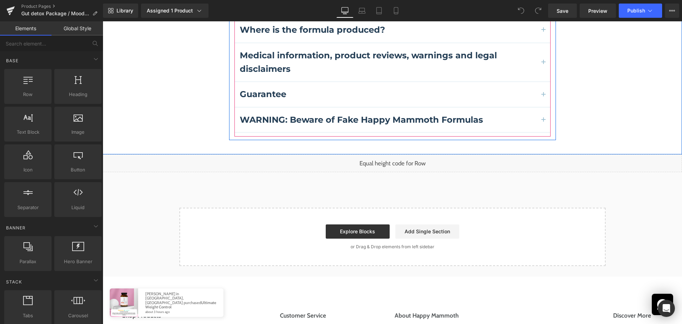
click at [543, 108] on button "button" at bounding box center [544, 120] width 14 height 24
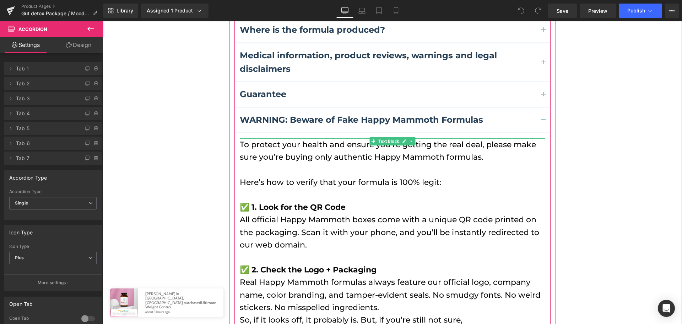
drag, startPoint x: 342, startPoint y: 131, endPoint x: 348, endPoint y: 134, distance: 6.5
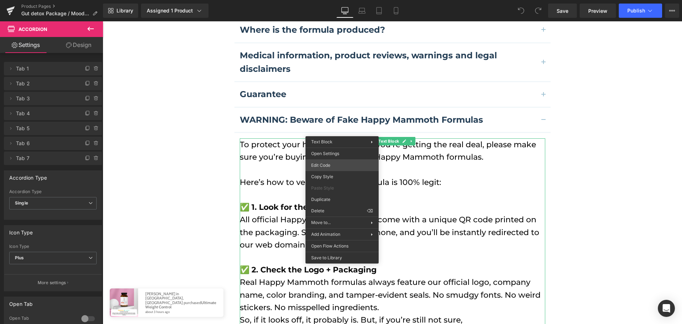
click at [341, 0] on div "You are previewing how the will restyle your page. You can not edit Elements in…" at bounding box center [341, 0] width 682 height 0
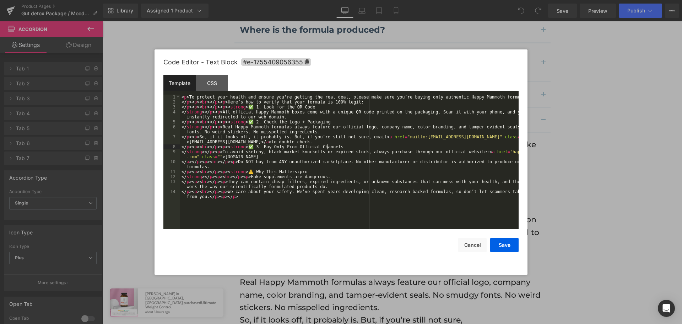
click at [348, 147] on div "< p > To protect your health and ensure you're getting the real deal, please ma…" at bounding box center [349, 169] width 339 height 149
click at [504, 243] on button "Save" at bounding box center [505, 245] width 28 height 14
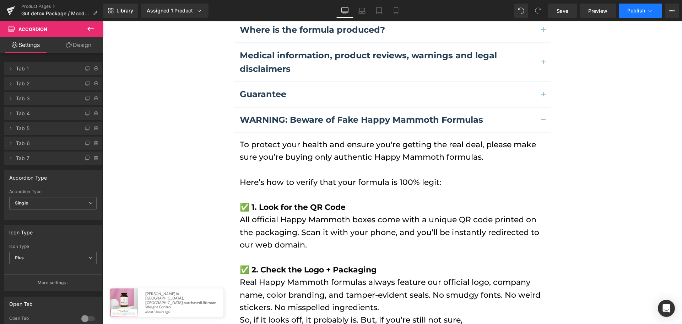
click at [630, 11] on span "Publish" at bounding box center [637, 11] width 18 height 6
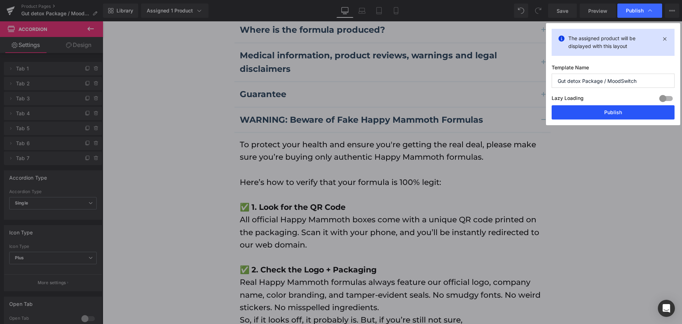
click at [614, 108] on button "Publish" at bounding box center [613, 112] width 123 height 14
